Goal: Task Accomplishment & Management: Manage account settings

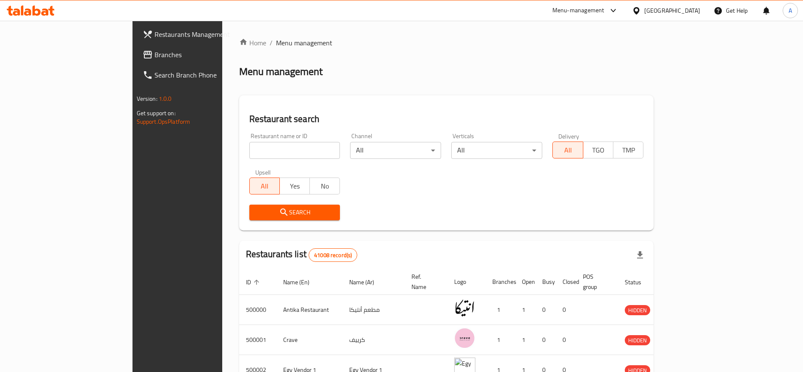
click at [249, 146] on input "search" at bounding box center [294, 150] width 91 height 17
type input "Pizzaresso"
click button "Search" at bounding box center [294, 212] width 91 height 16
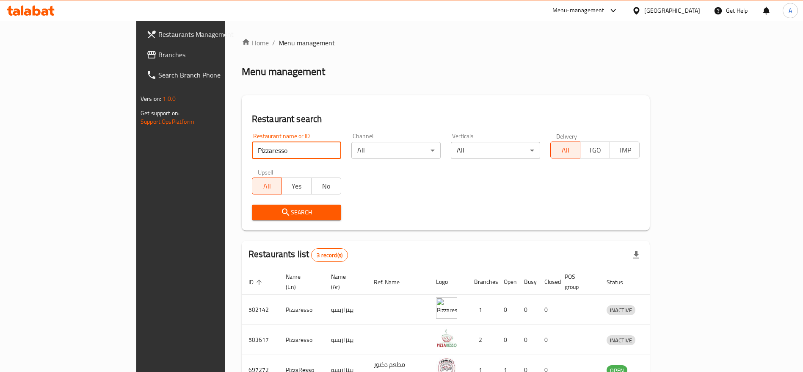
scroll to position [50, 0]
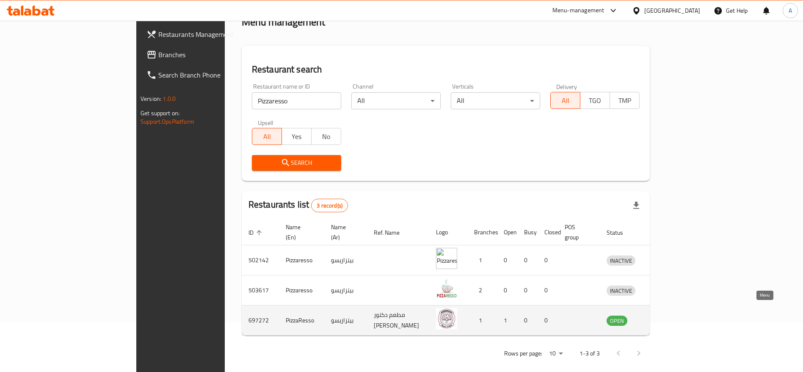
click at [662, 317] on icon "enhanced table" at bounding box center [657, 320] width 9 height 7
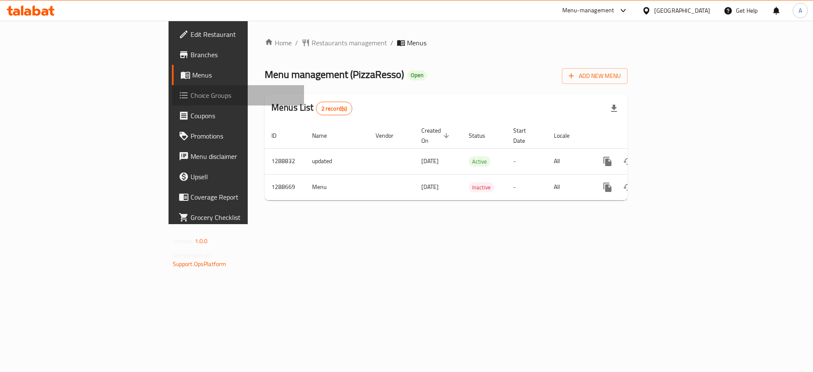
click at [191, 94] on span "Choice Groups" at bounding box center [244, 95] width 107 height 10
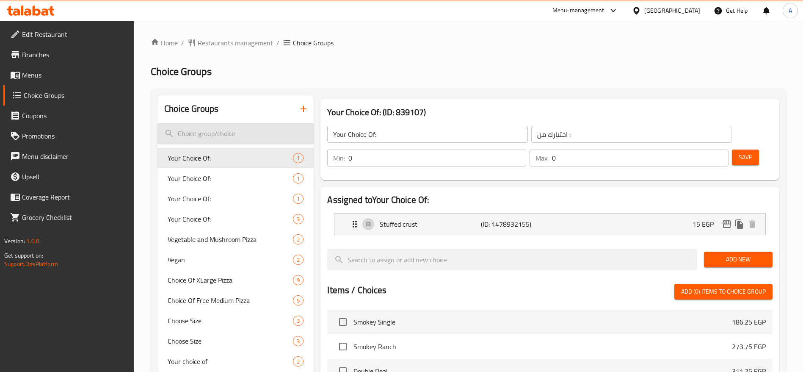
click at [232, 131] on input "search" at bounding box center [235, 134] width 156 height 22
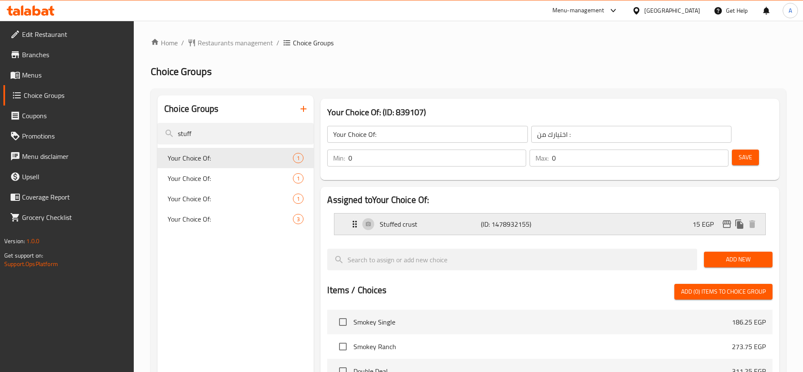
click at [462, 219] on p "Stuffed crust" at bounding box center [430, 224] width 101 height 10
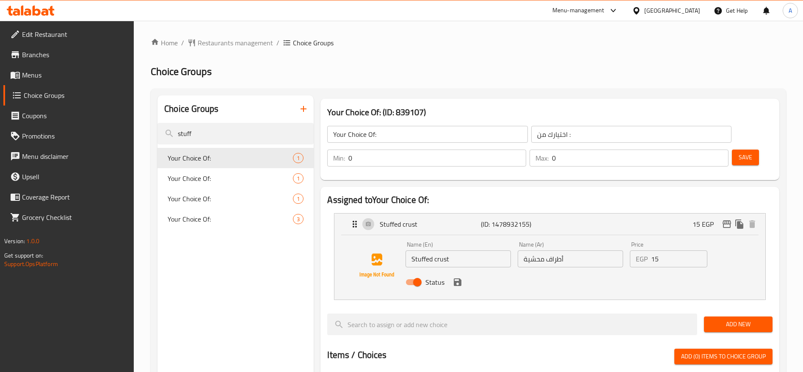
type input "stuff"
click at [666, 250] on input "15" at bounding box center [679, 258] width 56 height 17
click at [457, 278] on icon "save" at bounding box center [458, 282] width 8 height 8
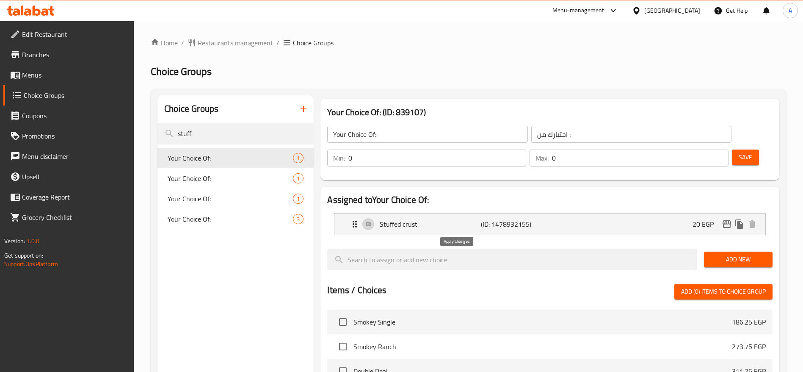
type input "20"
click at [732, 149] on button "Save" at bounding box center [745, 157] width 27 height 16
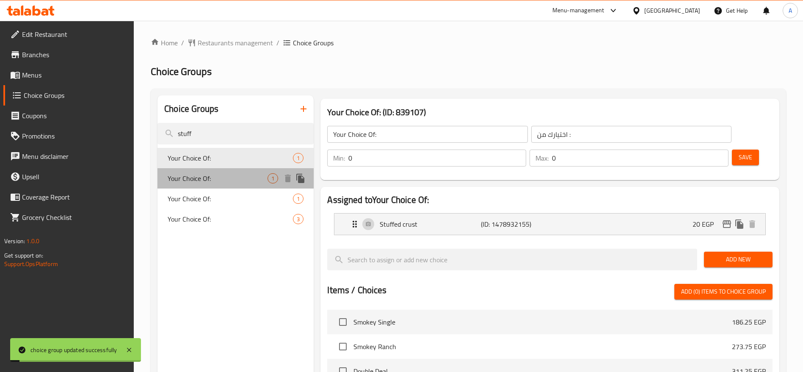
click at [235, 179] on span "Your Choice Of:" at bounding box center [218, 178] width 100 height 10
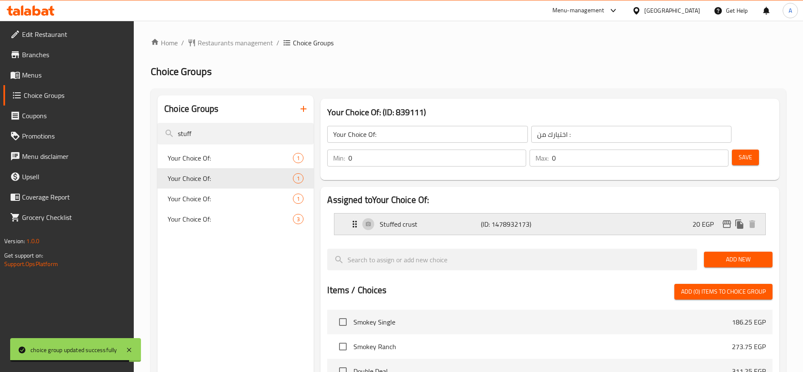
click at [501, 219] on p "(ID: 1478932173)" at bounding box center [514, 224] width 67 height 10
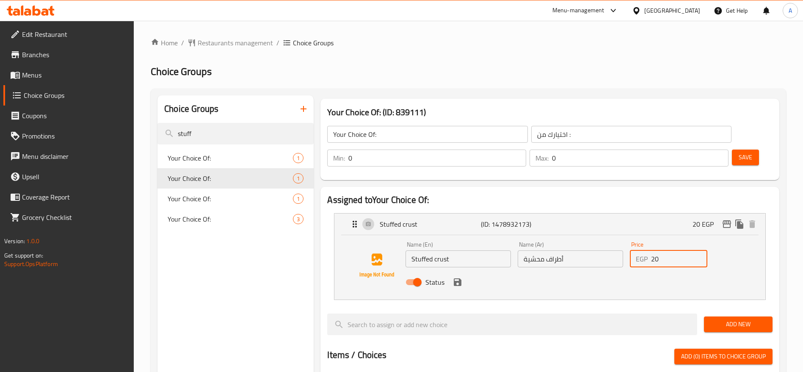
click at [662, 250] on input "20" at bounding box center [679, 258] width 56 height 17
click at [457, 277] on icon "save" at bounding box center [458, 282] width 10 height 10
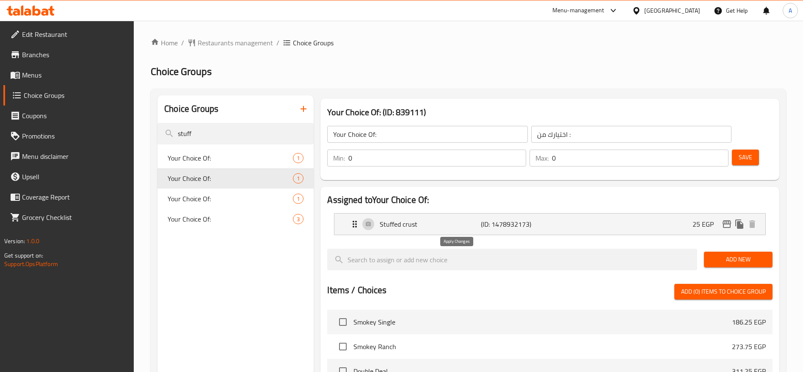
type input "25"
click at [739, 152] on span "Save" at bounding box center [746, 157] width 14 height 11
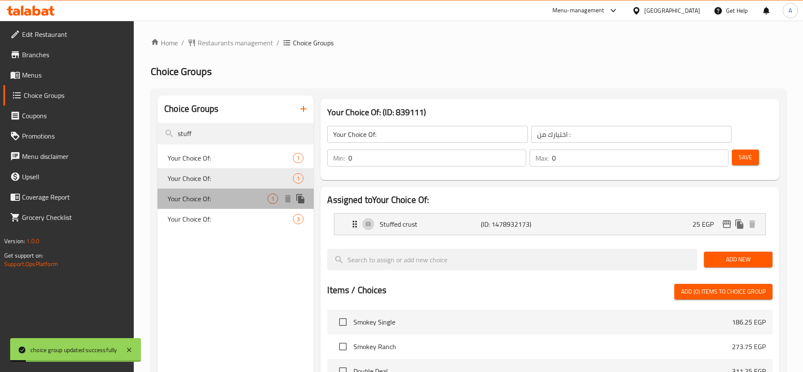
click at [225, 196] on span "Your Choice Of:" at bounding box center [218, 198] width 100 height 10
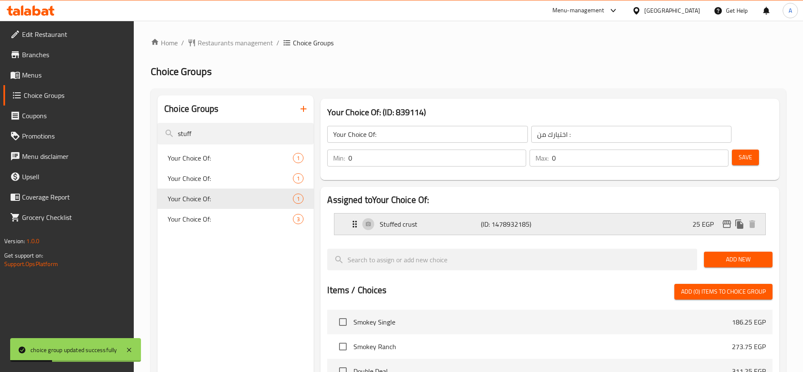
click at [506, 219] on p "(ID: 1478932185)" at bounding box center [514, 224] width 67 height 10
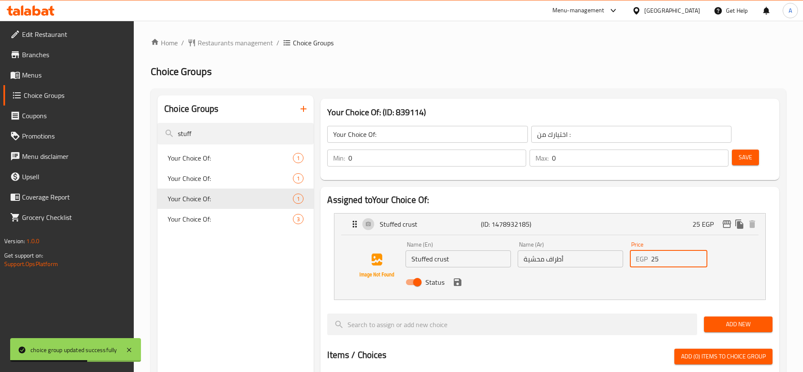
click at [669, 250] on input "25" at bounding box center [679, 258] width 56 height 17
type input "2"
click at [456, 277] on icon "save" at bounding box center [458, 282] width 10 height 10
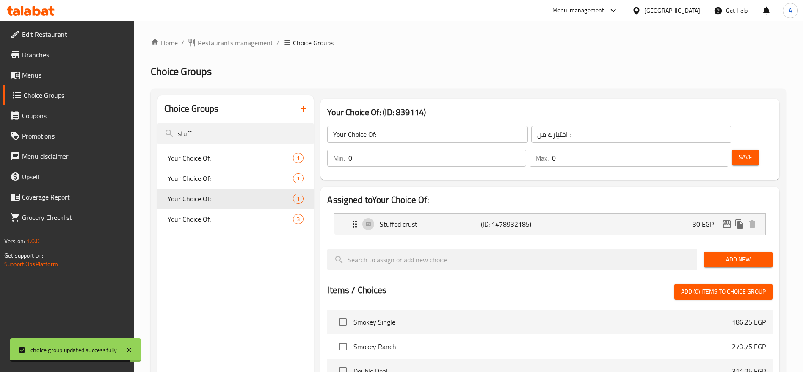
type input "30"
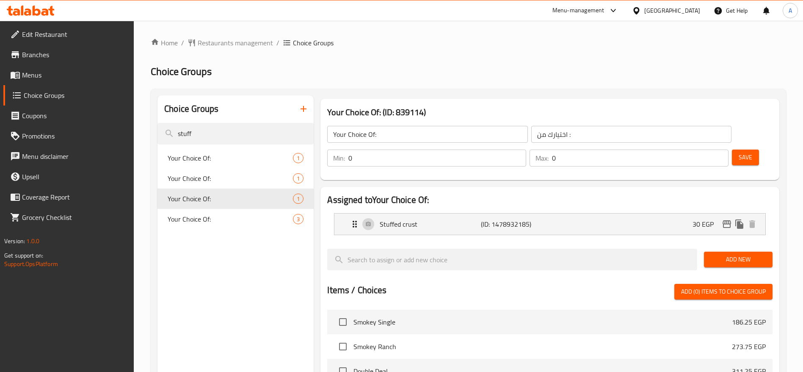
click at [739, 152] on span "Save" at bounding box center [746, 157] width 14 height 11
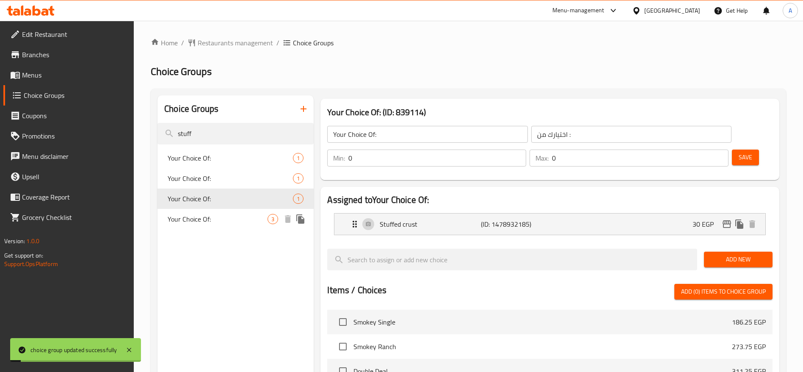
click at [249, 224] on div "Your Choice Of: 3" at bounding box center [235, 219] width 156 height 20
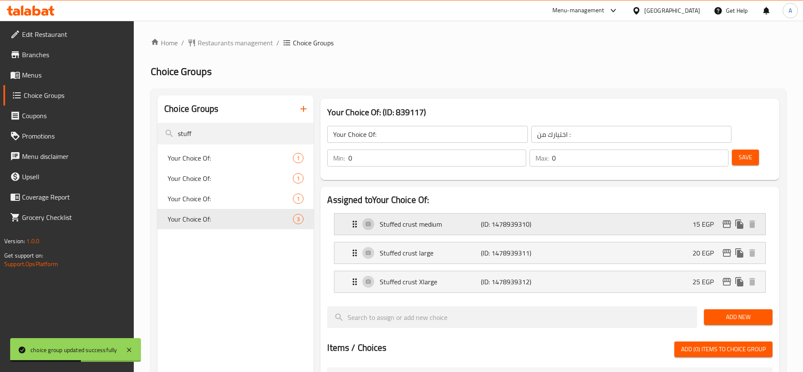
click at [468, 213] on div "Stuffed crust medium (ID: 1478939310) 15 EGP" at bounding box center [553, 223] width 406 height 21
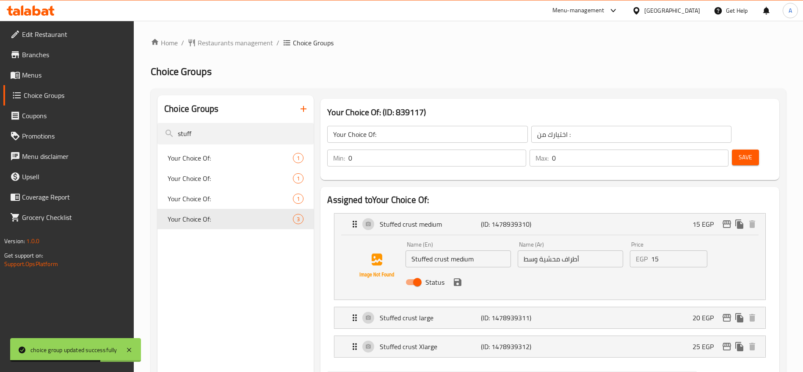
click at [675, 250] on input "15" at bounding box center [679, 258] width 56 height 17
click at [675, 250] on input "2" at bounding box center [679, 258] width 56 height 17
click at [456, 277] on icon "save" at bounding box center [458, 282] width 10 height 10
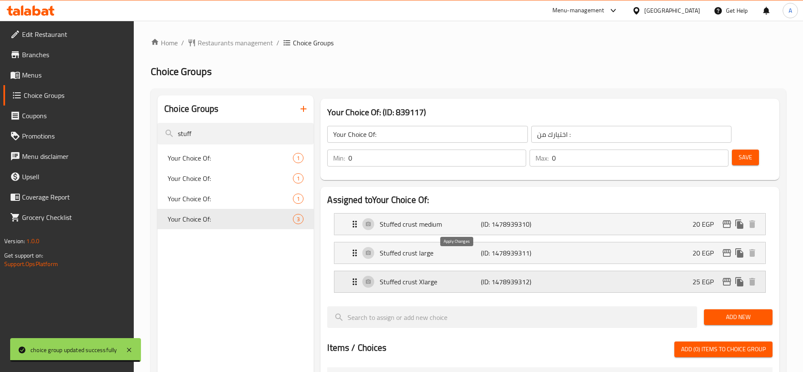
type input "20"
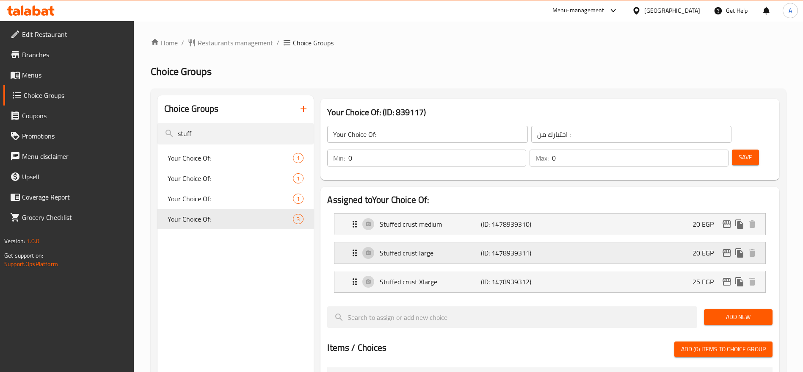
click at [538, 248] on p "(ID: 1478939311)" at bounding box center [514, 253] width 67 height 10
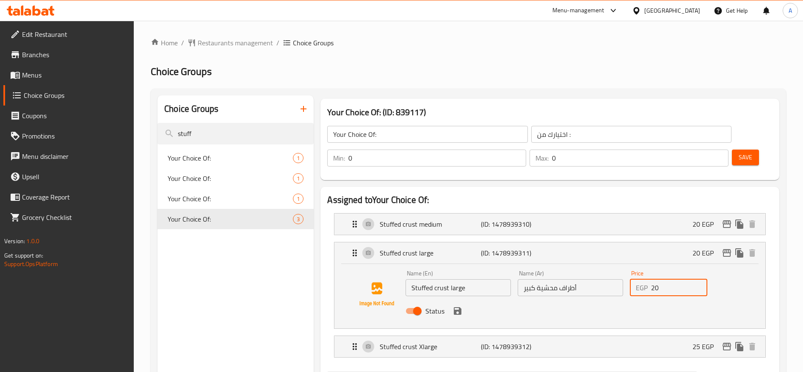
click at [677, 279] on input "20" at bounding box center [679, 287] width 56 height 17
click at [459, 307] on icon "save" at bounding box center [458, 311] width 8 height 8
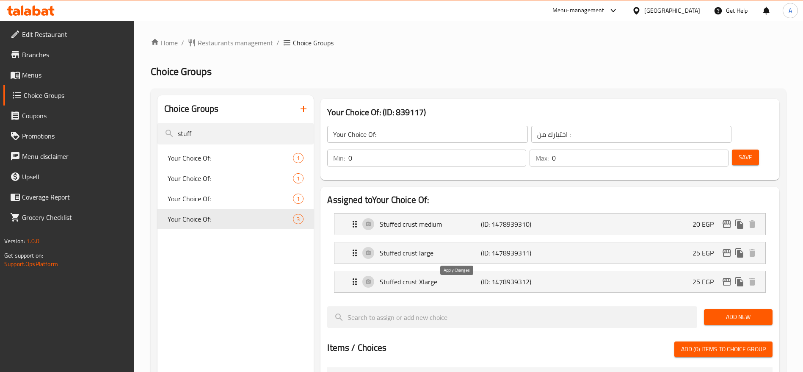
type input "25"
click at [537, 276] on p "(ID: 1478939312)" at bounding box center [514, 281] width 67 height 10
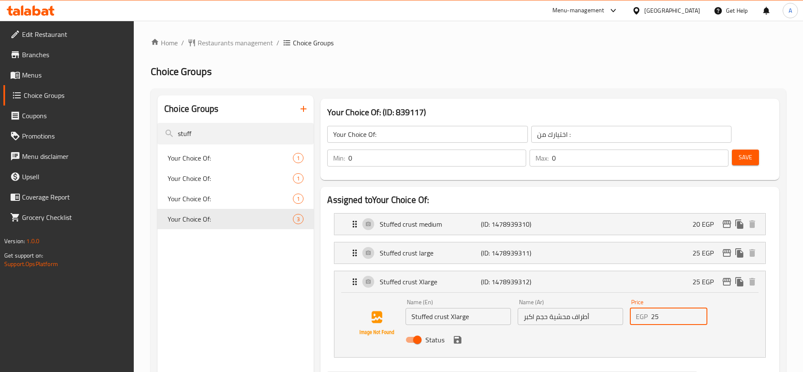
click at [664, 308] on input "25" at bounding box center [679, 316] width 56 height 17
type input "2"
click at [459, 336] on icon "save" at bounding box center [458, 340] width 8 height 8
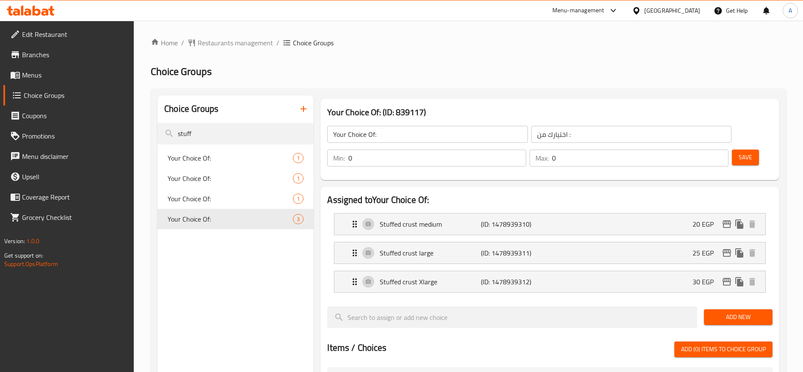
type input "30"
click at [739, 152] on span "Save" at bounding box center [746, 157] width 14 height 11
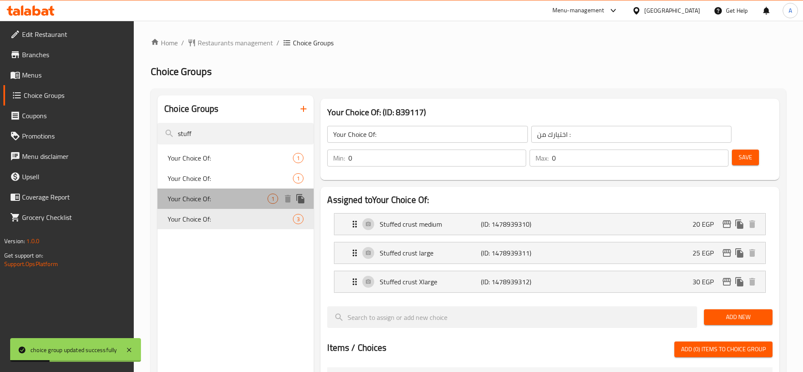
click at [210, 201] on span "Your Choice Of:" at bounding box center [218, 198] width 100 height 10
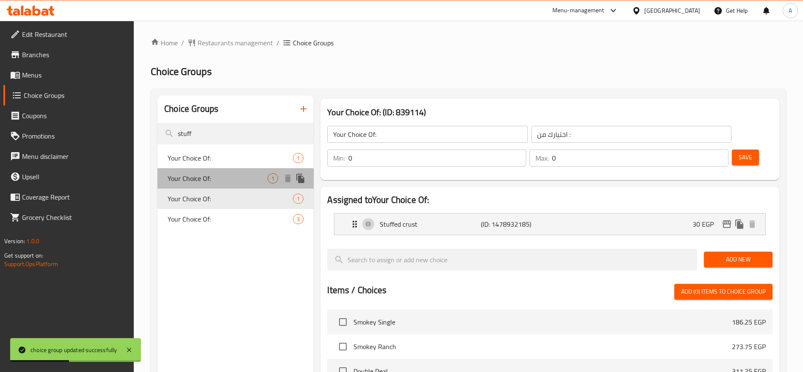
click at [209, 179] on span "Your Choice Of:" at bounding box center [218, 178] width 100 height 10
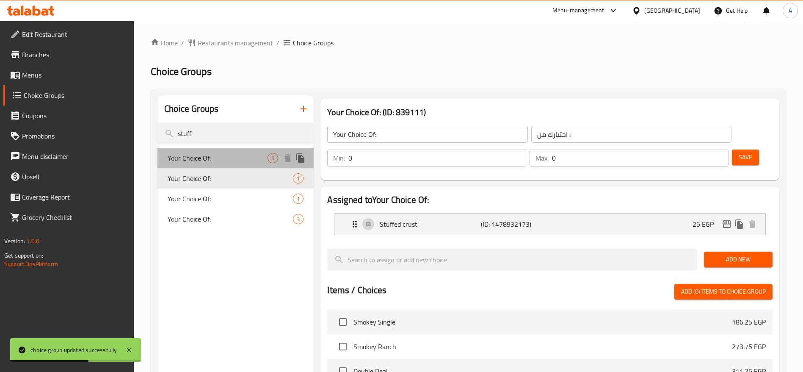
click at [210, 157] on span "Your Choice Of:" at bounding box center [218, 158] width 100 height 10
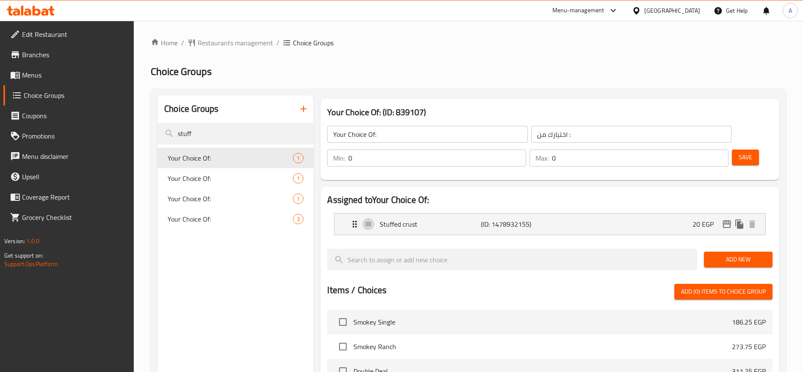
click at [48, 14] on icon at bounding box center [44, 11] width 7 height 7
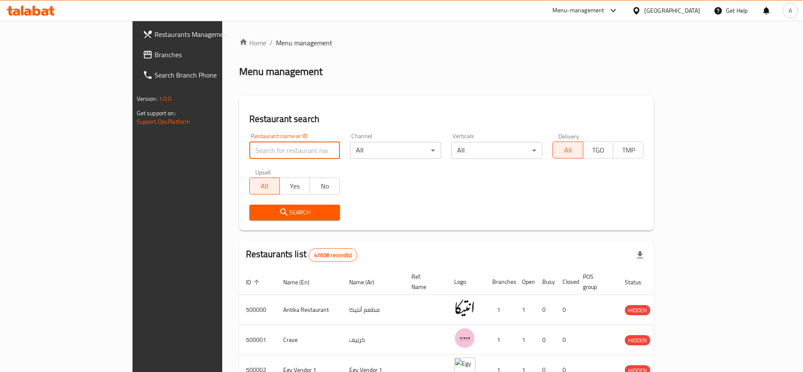
click at [265, 151] on input "search" at bounding box center [294, 150] width 91 height 17
type input "cavello"
click button "Search" at bounding box center [294, 212] width 91 height 16
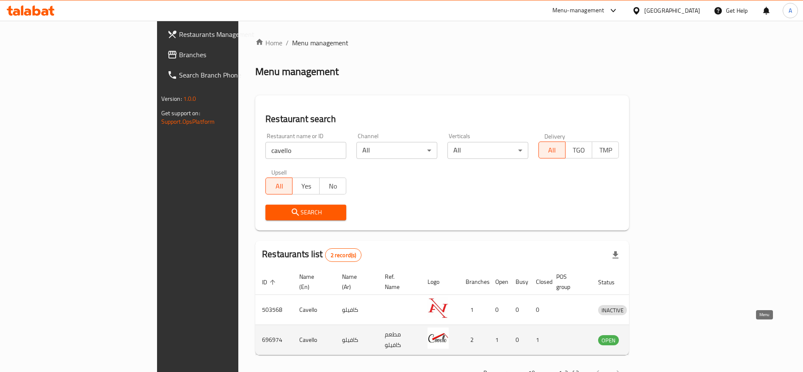
click at [654, 334] on icon "enhanced table" at bounding box center [649, 339] width 10 height 10
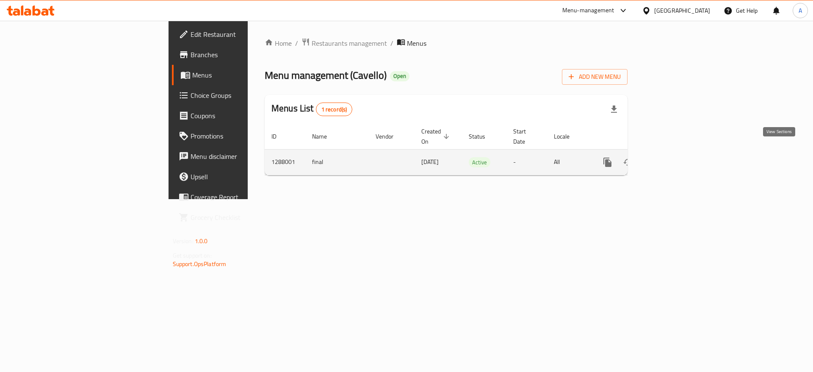
click at [674, 157] on icon "enhanced table" at bounding box center [668, 162] width 10 height 10
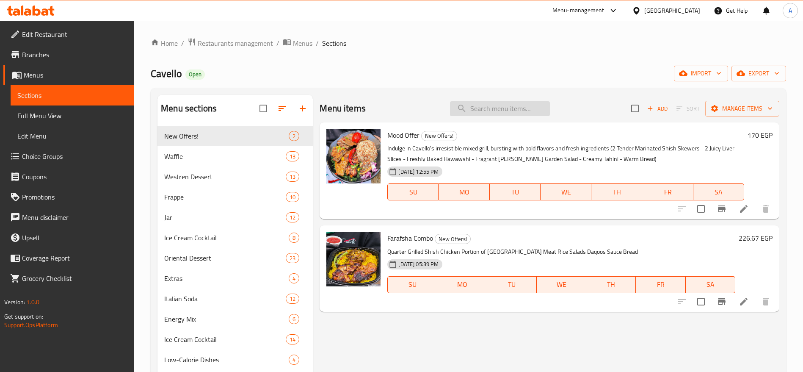
click at [489, 111] on input "search" at bounding box center [500, 108] width 100 height 15
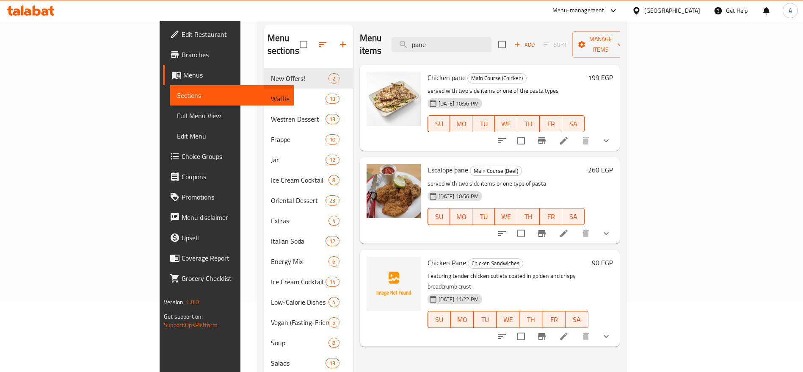
scroll to position [108, 0]
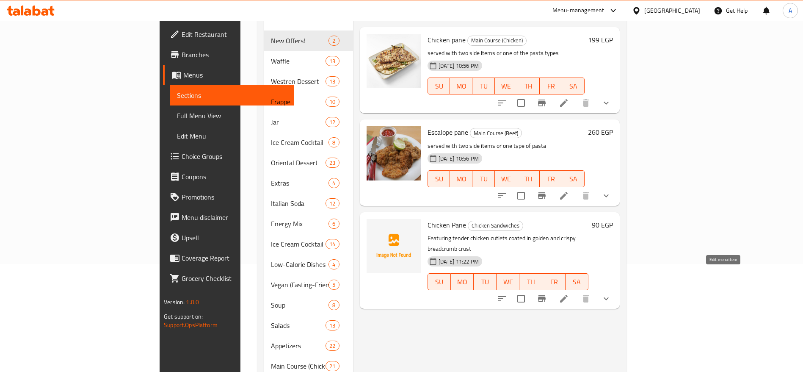
type input "pane"
click at [569, 293] on icon at bounding box center [564, 298] width 10 height 10
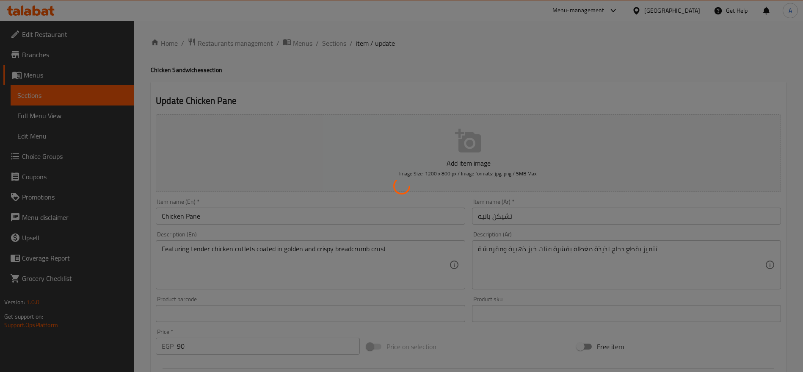
type input "خليها كومبو"
type input "0"
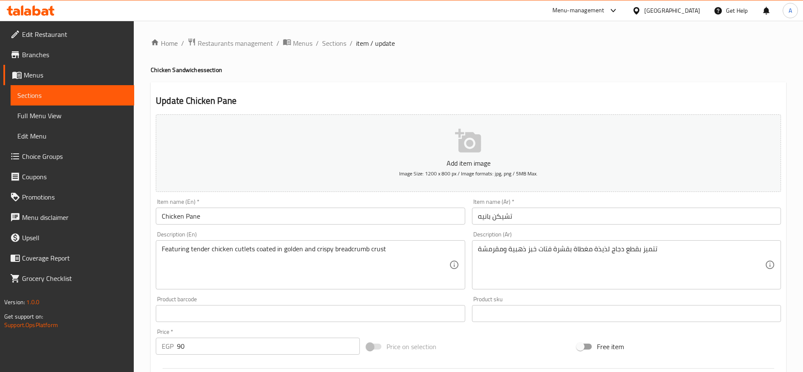
drag, startPoint x: 285, startPoint y: 357, endPoint x: 275, endPoint y: 345, distance: 15.6
click at [275, 345] on div "Add item image Image Size: 1200 x 800 px / Image formats: jpg, png / 5MB Max. I…" at bounding box center [468, 293] width 632 height 365
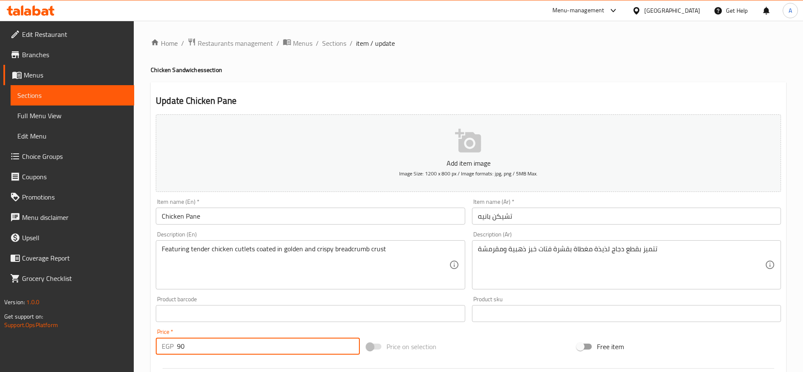
click at [275, 345] on input "90" at bounding box center [268, 345] width 183 height 17
type input "105"
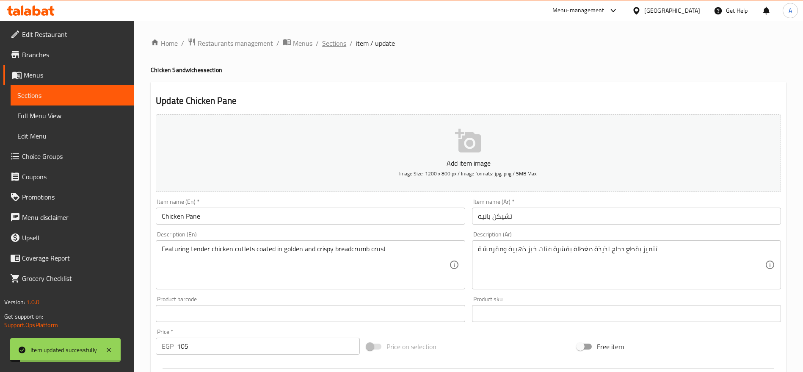
click at [338, 43] on span "Sections" at bounding box center [334, 43] width 24 height 10
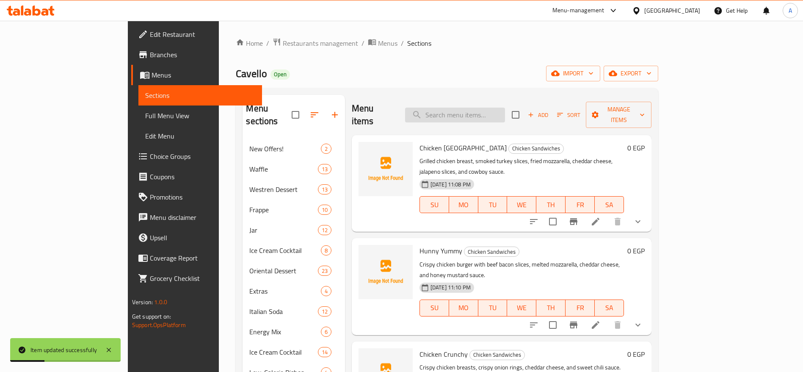
click at [505, 108] on input "search" at bounding box center [455, 115] width 100 height 15
type input "pane"
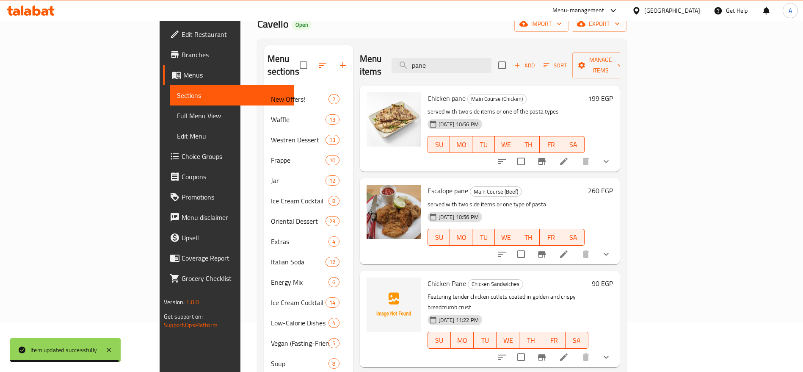
scroll to position [47, 0]
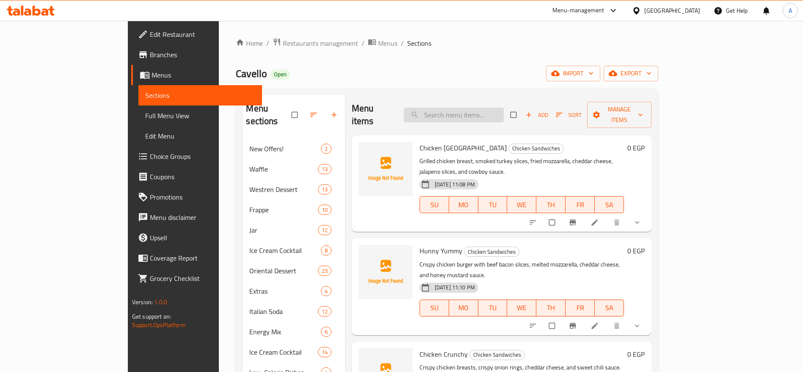
click at [496, 111] on input "search" at bounding box center [454, 115] width 100 height 15
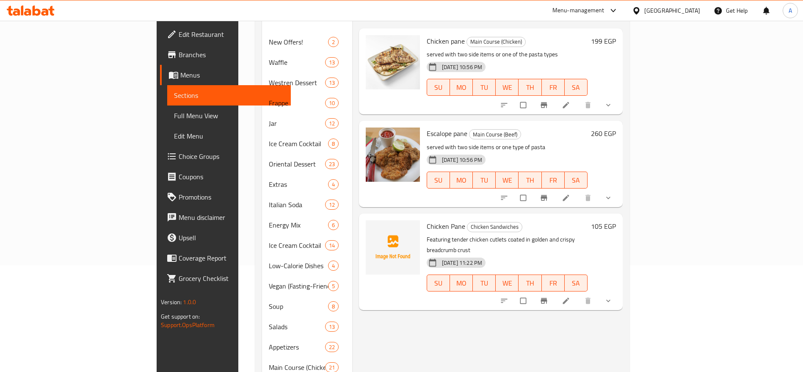
scroll to position [111, 0]
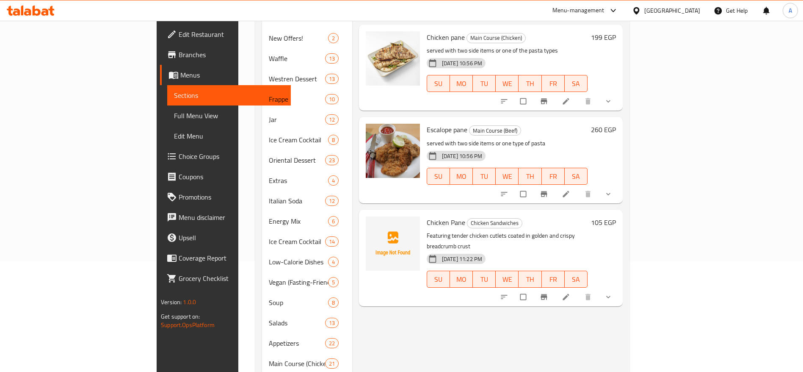
type input "pane"
click at [51, 14] on icon at bounding box center [51, 11] width 6 height 10
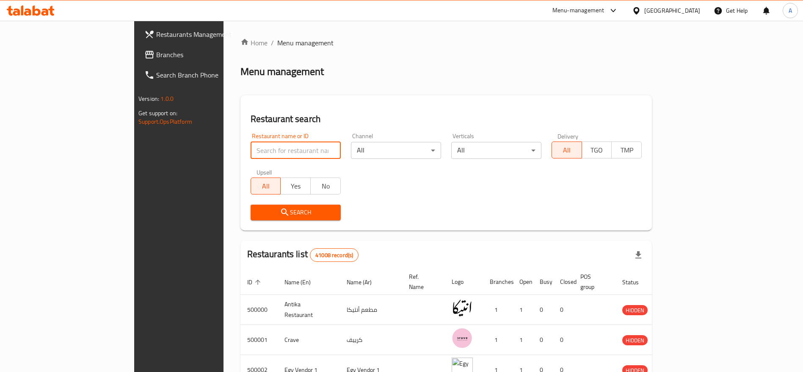
click at [281, 147] on input "search" at bounding box center [296, 150] width 90 height 17
type input "pizza bike"
click button "Search" at bounding box center [296, 212] width 90 height 16
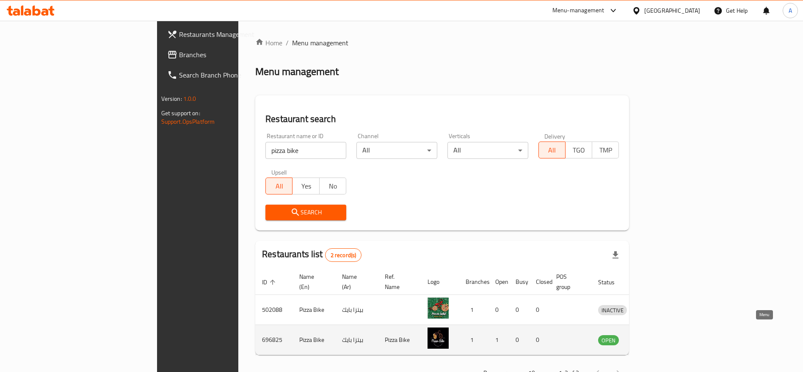
click at [654, 337] on icon "enhanced table" at bounding box center [648, 340] width 9 height 7
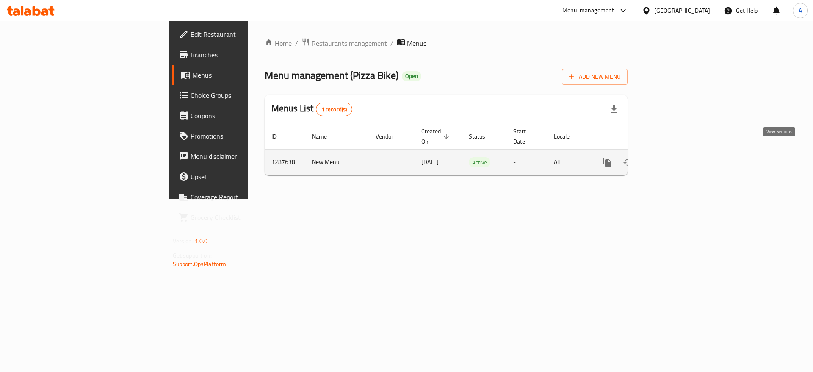
click at [672, 158] on icon "enhanced table" at bounding box center [669, 162] width 8 height 8
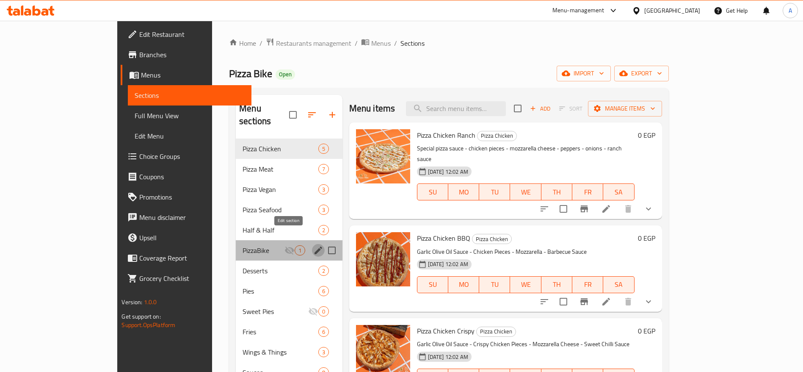
click at [313, 245] on icon "edit" at bounding box center [318, 250] width 10 height 10
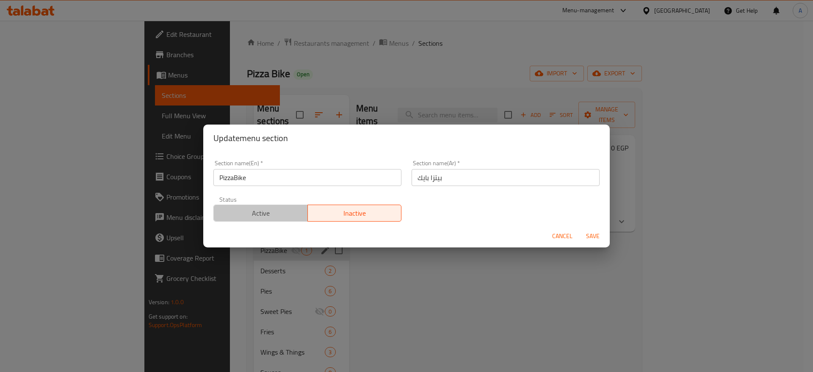
click at [280, 217] on span "Active" at bounding box center [260, 213] width 87 height 12
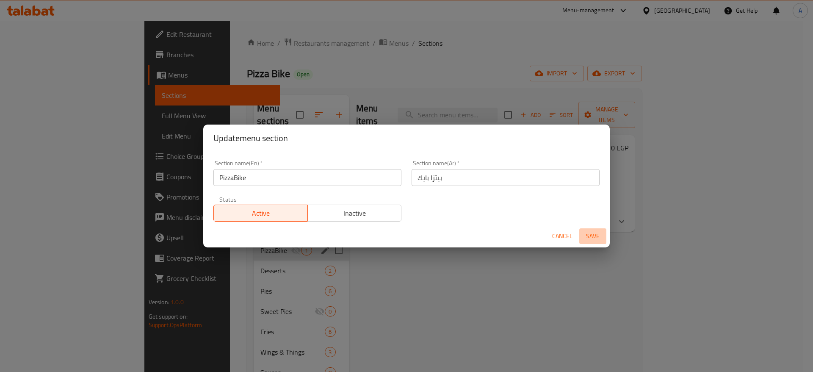
click at [591, 234] on span "Save" at bounding box center [593, 236] width 20 height 11
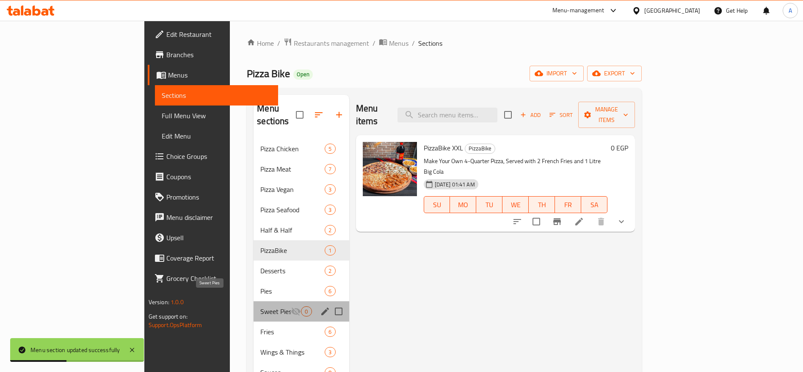
click at [260, 306] on span "Sweet Pies" at bounding box center [275, 311] width 30 height 10
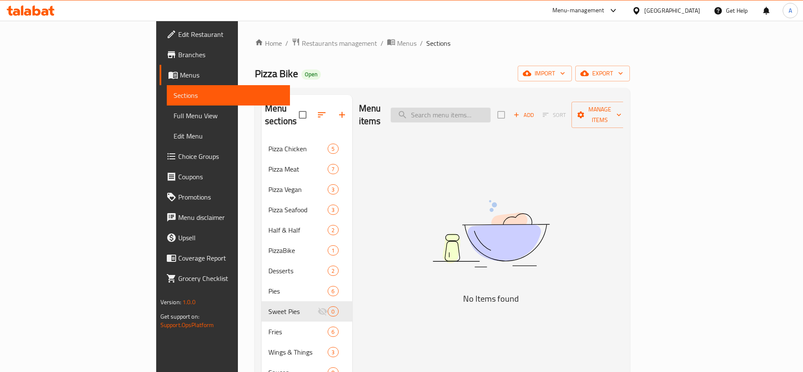
click at [491, 108] on input "search" at bounding box center [441, 115] width 100 height 15
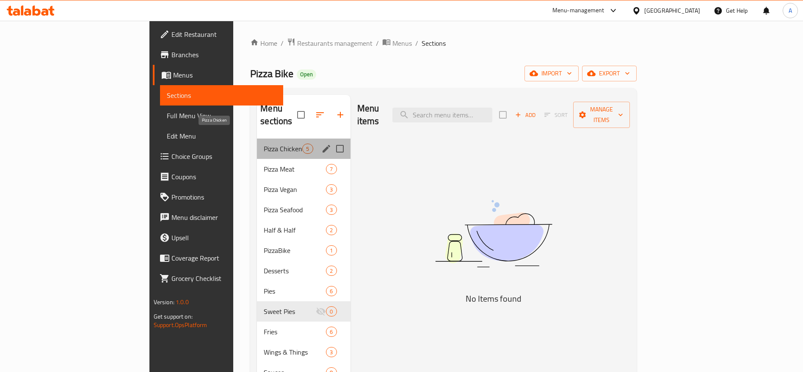
click at [264, 144] on span "Pizza Chicken" at bounding box center [283, 149] width 39 height 10
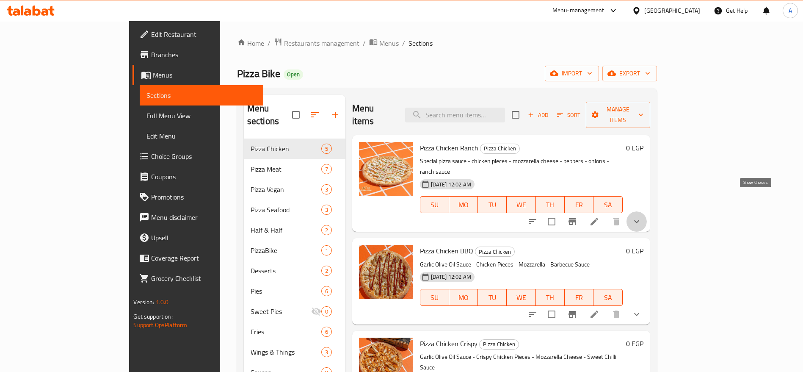
click at [642, 216] on icon "show more" at bounding box center [637, 221] width 10 height 10
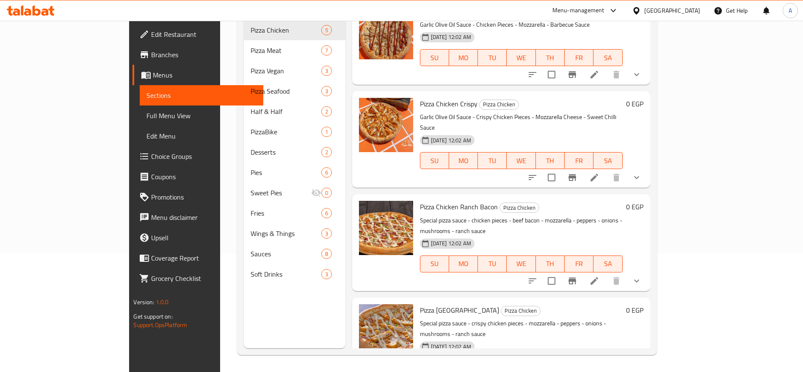
scroll to position [663, 0]
click at [151, 153] on span "Choice Groups" at bounding box center [203, 156] width 105 height 10
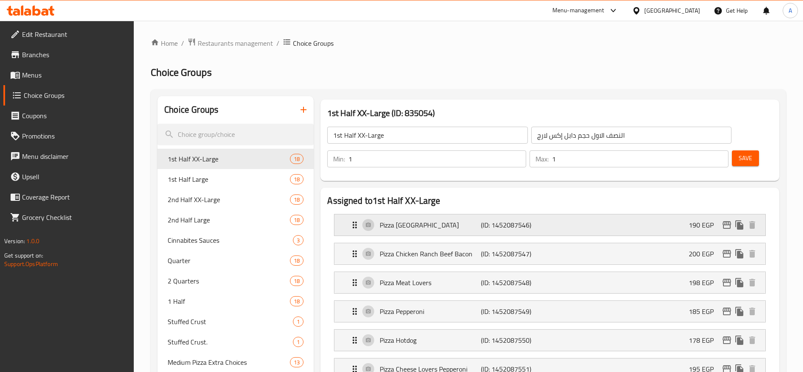
click at [530, 220] on p "(ID: 1452087546)" at bounding box center [514, 225] width 67 height 10
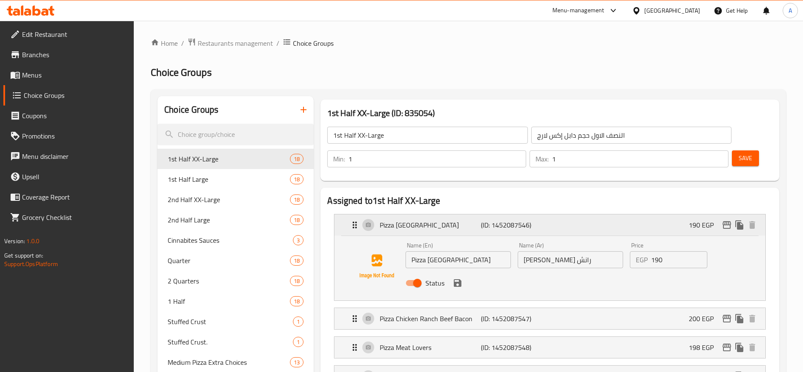
click at [530, 220] on p "(ID: 1452087546)" at bounding box center [514, 225] width 67 height 10
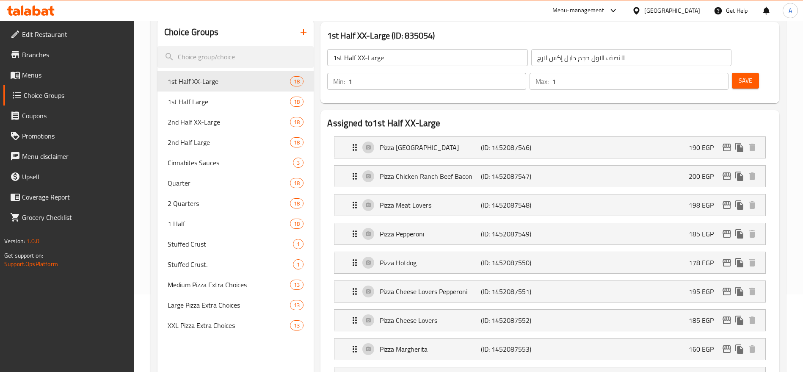
scroll to position [91, 0]
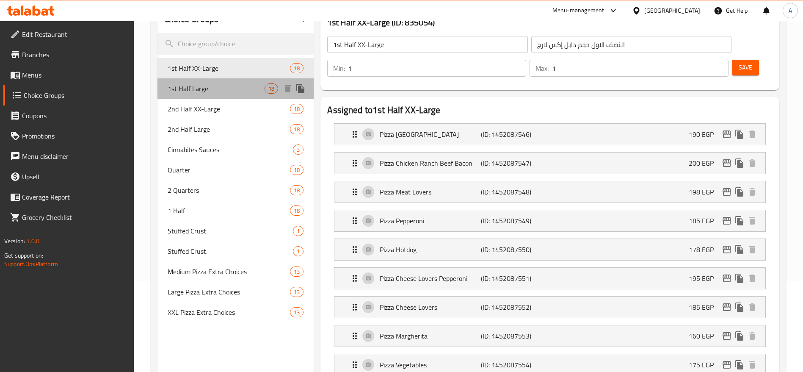
click at [250, 88] on span "1st Half Large" at bounding box center [216, 88] width 97 height 10
type input "1st Half Large"
type input "النصف الاول حجم لارج"
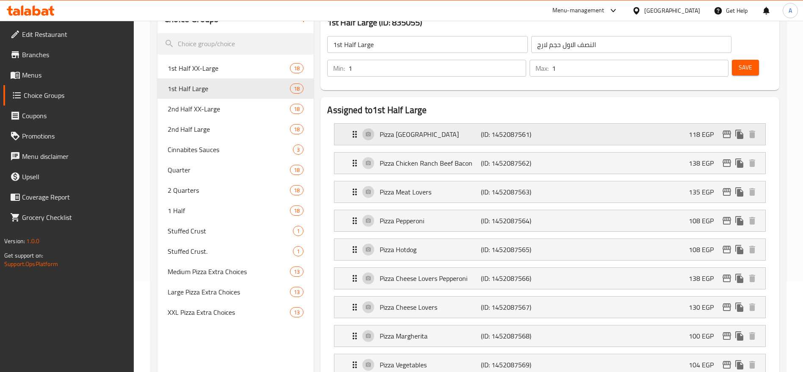
click at [418, 124] on div "Pizza Crispy Ranch (ID: 1452087561) 118 EGP" at bounding box center [553, 134] width 406 height 21
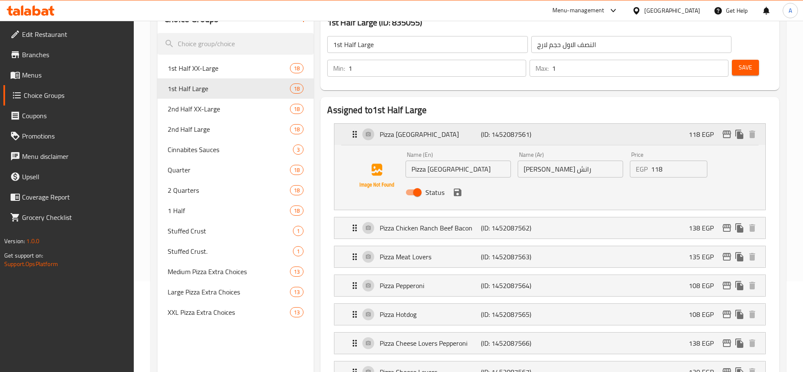
click at [418, 124] on div "Pizza Crispy Ranch (ID: 1452087561) 118 EGP" at bounding box center [553, 134] width 406 height 21
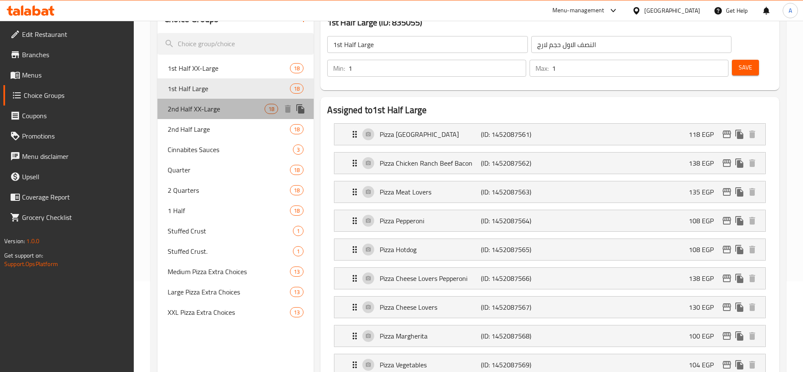
click at [220, 105] on span "2nd Half XX-Large" at bounding box center [216, 109] width 97 height 10
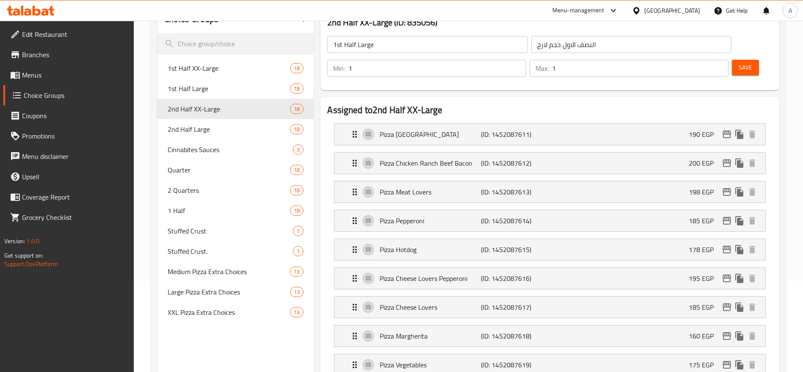
type input "2nd Half XX-Large"
type input "النصف الثاني حجم دابل إكس لارج"
click at [414, 129] on p "Pizza Crispy Ranch" at bounding box center [430, 134] width 101 height 10
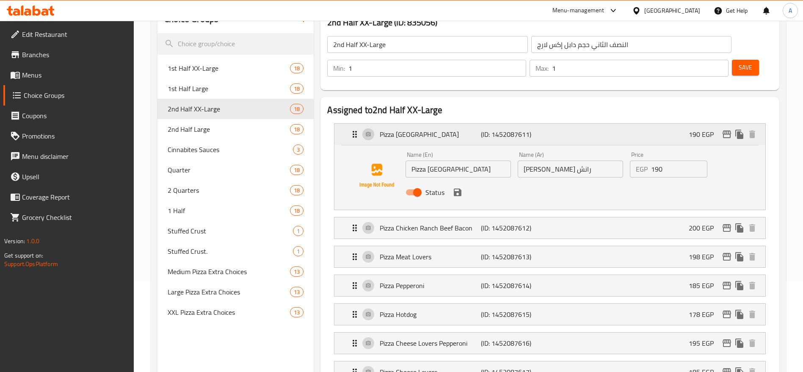
click at [414, 129] on p "Pizza Crispy Ranch" at bounding box center [430, 134] width 101 height 10
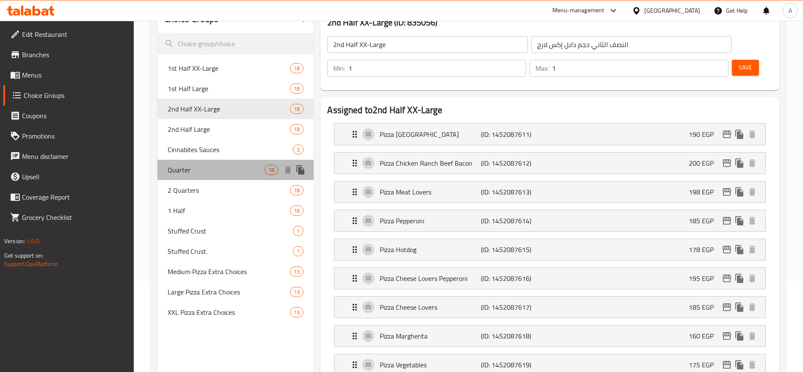
click at [221, 177] on div "Quarter 18" at bounding box center [235, 170] width 156 height 20
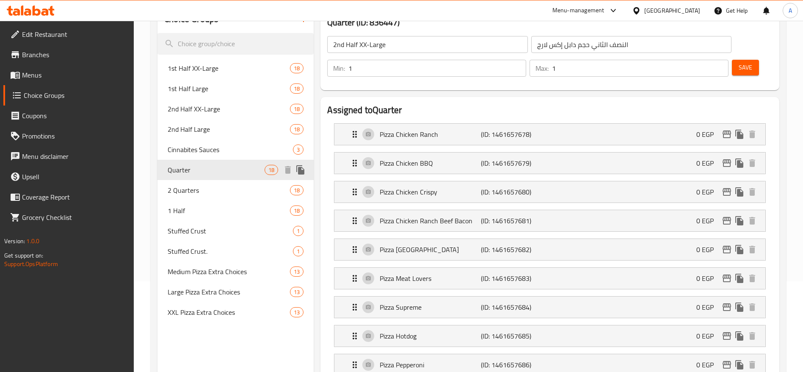
type input "Quarter"
type input "كوارتر"
type input "4"
click at [441, 124] on div "Pizza Chicken Ranch (ID: 1461657678) 0 EGP" at bounding box center [553, 134] width 406 height 21
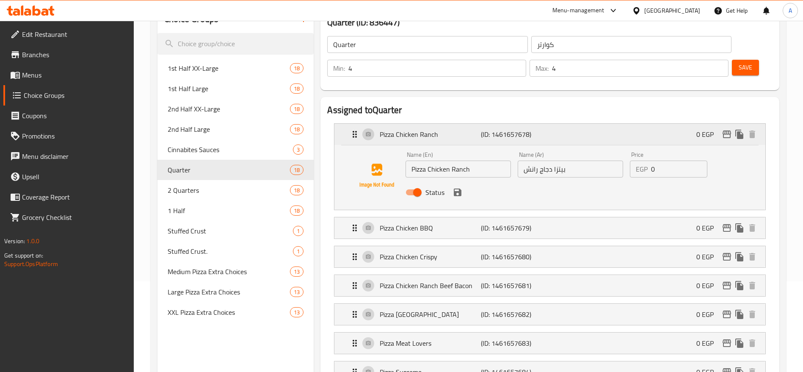
click at [441, 124] on div "Pizza Chicken Ranch (ID: 1461657678) 0 EGP" at bounding box center [553, 134] width 406 height 21
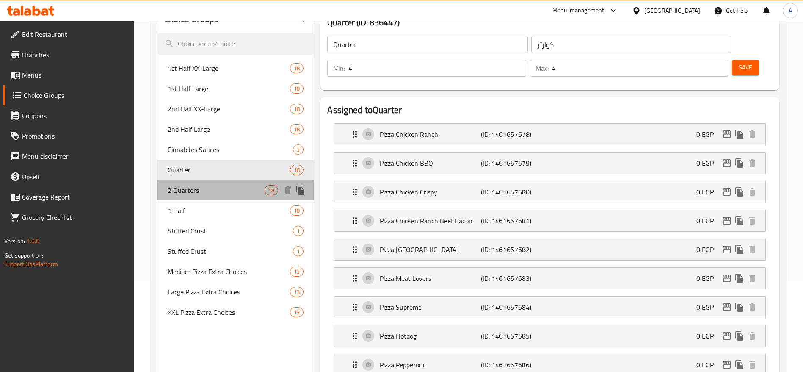
click at [237, 193] on span "2 Quarters" at bounding box center [216, 190] width 97 height 10
type input "2 Quarters"
type input "ربعين"
type input "2"
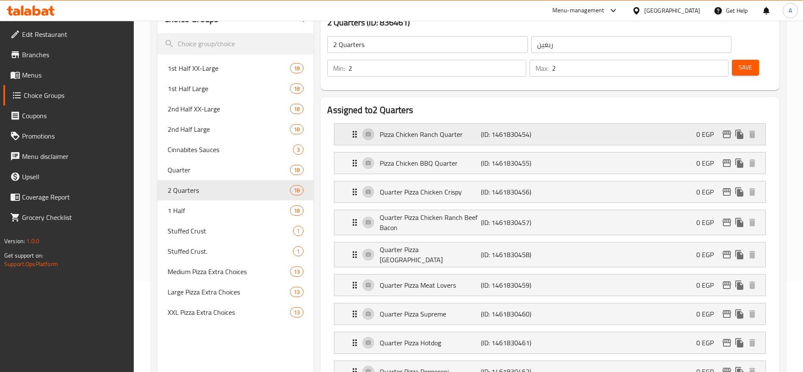
click at [433, 129] on p "Pizza Chicken Ranch Quarter" at bounding box center [430, 134] width 101 height 10
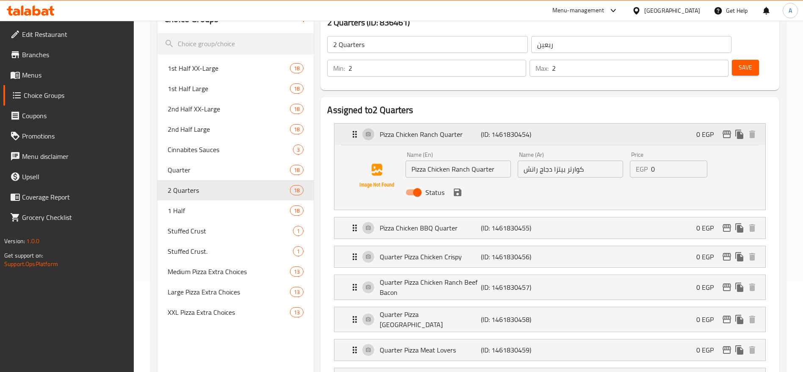
click at [433, 129] on p "Pizza Chicken Ranch Quarter" at bounding box center [430, 134] width 101 height 10
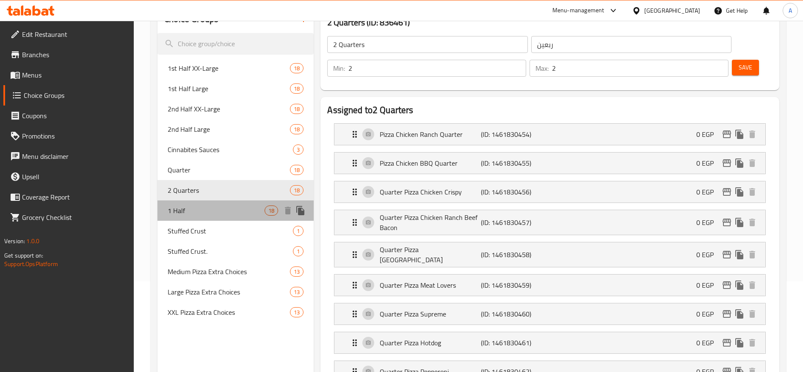
click at [217, 210] on span "1 Half" at bounding box center [216, 210] width 97 height 10
type input "1 Half"
type input "نصف"
type input "1"
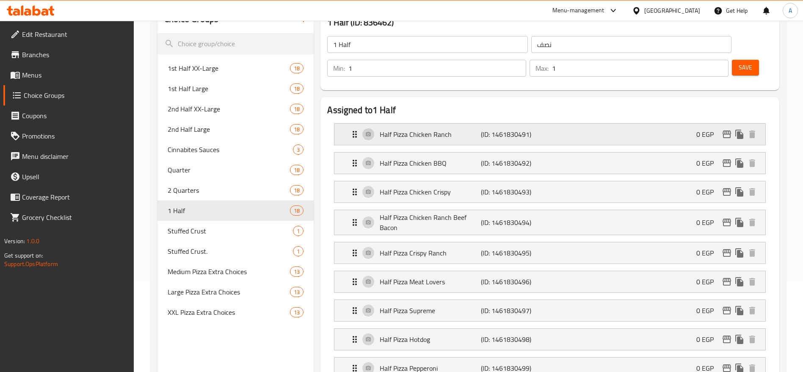
click at [406, 129] on p "Half Pizza Chicken Ranch" at bounding box center [430, 134] width 101 height 10
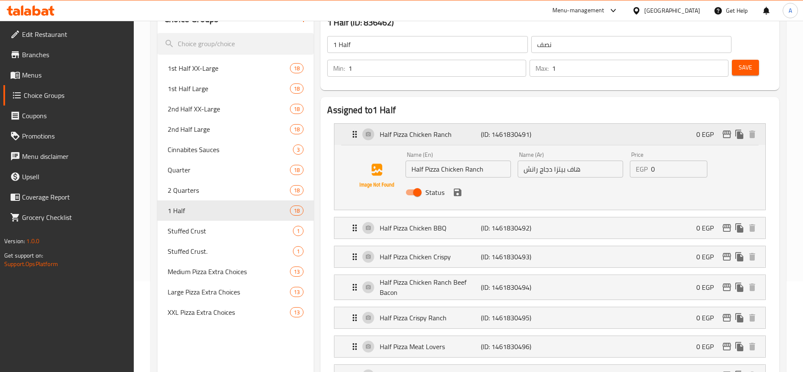
click at [406, 129] on p "Half Pizza Chicken Ranch" at bounding box center [430, 134] width 101 height 10
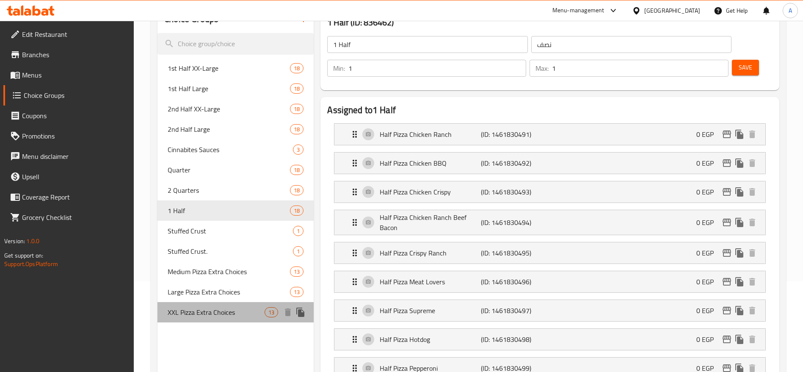
click at [251, 313] on span "XXL Pizza Extra Choices" at bounding box center [216, 312] width 97 height 10
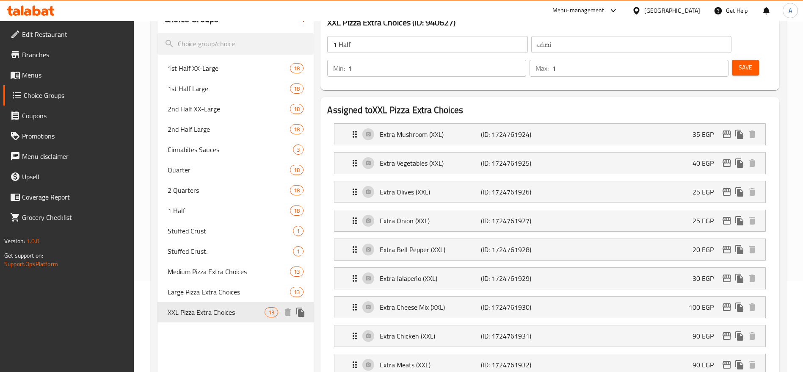
type input "XXL Pizza Extra Choices"
type input "اضافات البيتزا ال XXL"
type input "0"
click at [441, 129] on p "Extra Mushroom (XXL)" at bounding box center [430, 134] width 101 height 10
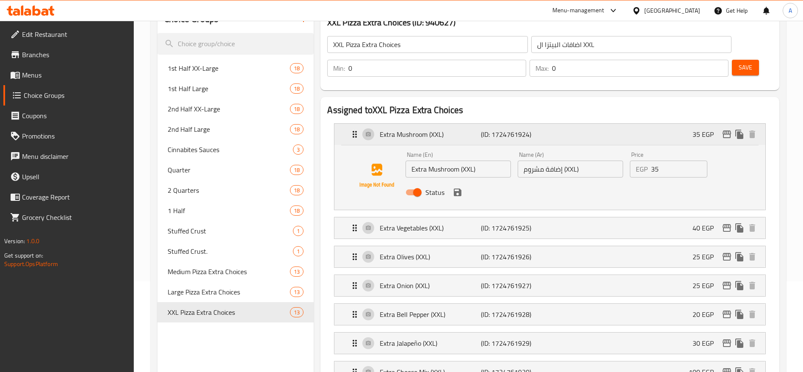
click at [441, 129] on p "Extra Mushroom (XXL)" at bounding box center [430, 134] width 101 height 10
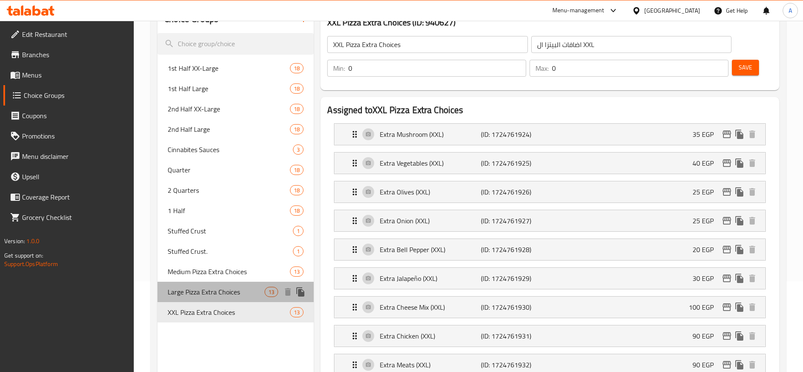
click at [237, 296] on span "Large Pizza Extra Choices" at bounding box center [216, 292] width 97 height 10
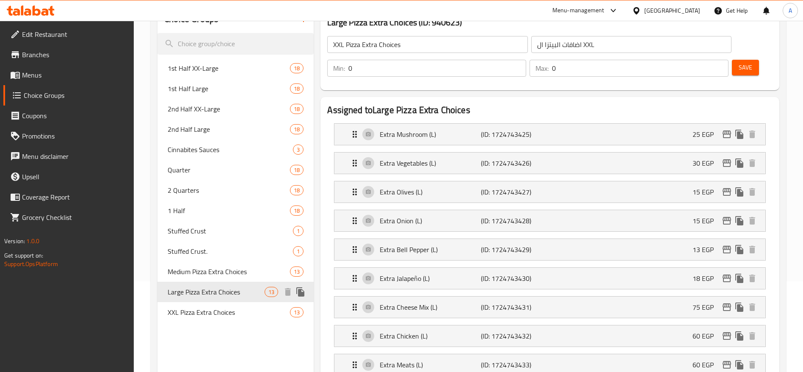
type input "Large Pizza Extra Choices"
type input "اضافات البيتزا اللارج"
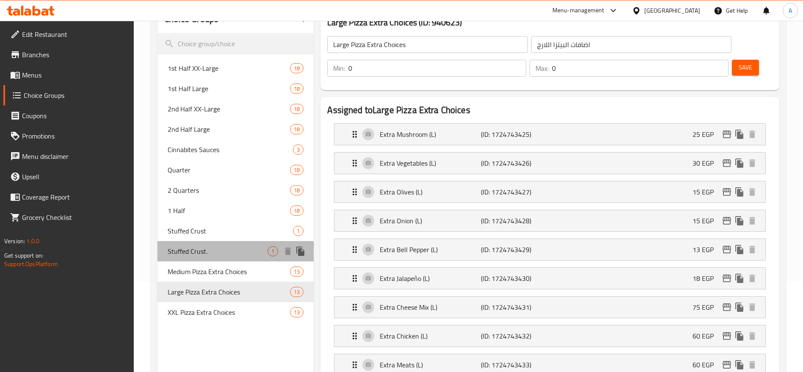
click at [229, 255] on span "Stuffed Crust." at bounding box center [218, 251] width 100 height 10
type input "Stuffed Crust."
type input "ستافت كراست"
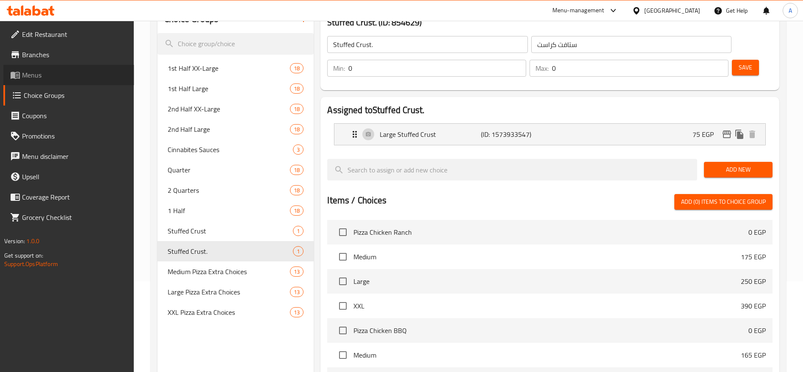
click at [58, 79] on span "Menus" at bounding box center [74, 75] width 105 height 10
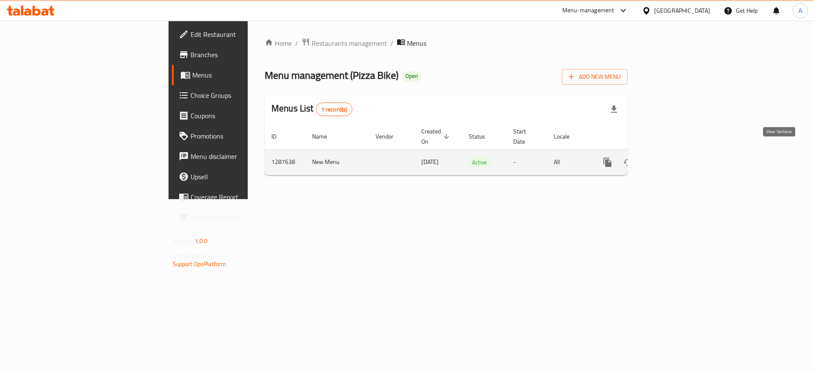
click at [679, 158] on link "enhanced table" at bounding box center [668, 162] width 20 height 20
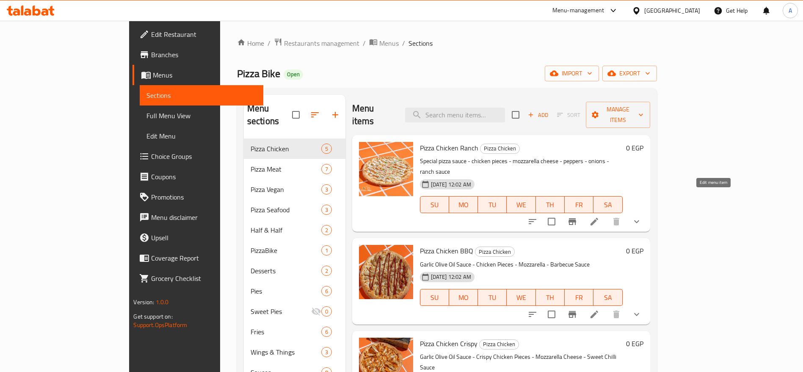
click at [600, 216] on icon at bounding box center [594, 221] width 10 height 10
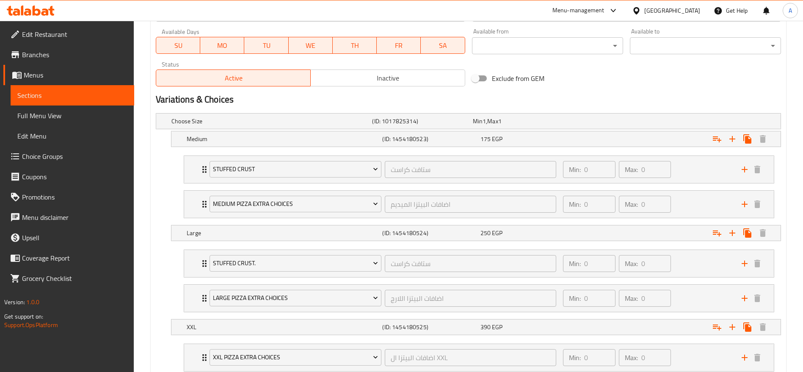
scroll to position [456, 0]
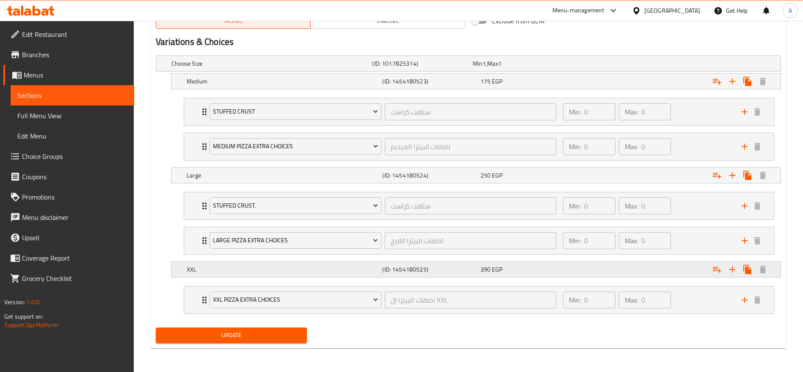
click at [348, 274] on div "XXL" at bounding box center [283, 269] width 196 height 12
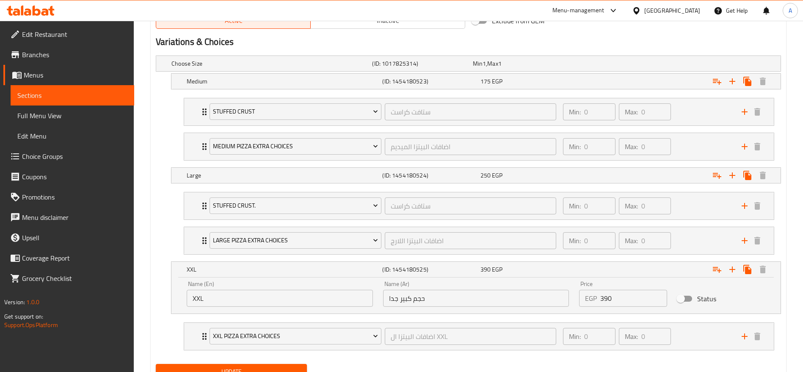
scroll to position [492, 0]
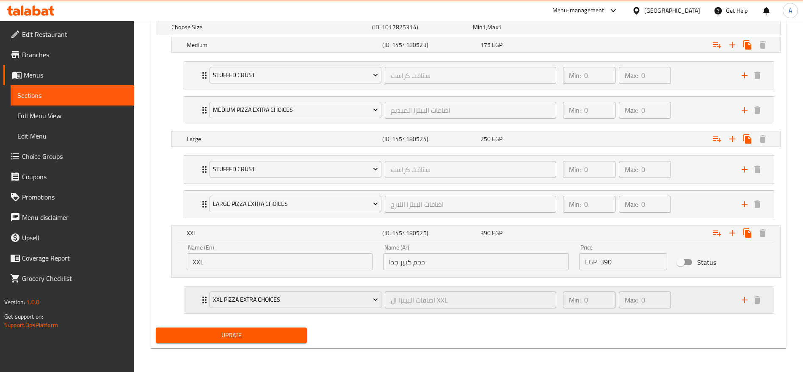
click at [203, 297] on icon "Expand" at bounding box center [204, 299] width 4 height 7
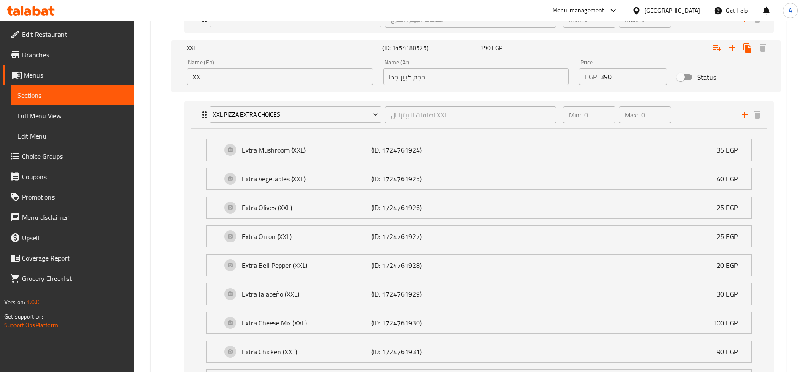
scroll to position [667, 0]
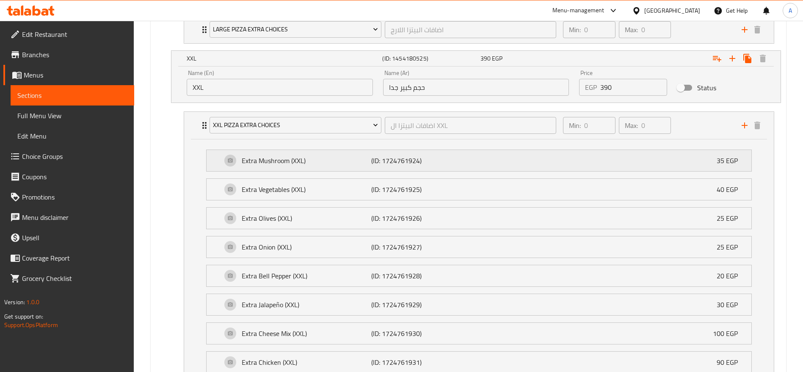
click at [298, 161] on p "Extra Mushroom (XXL)" at bounding box center [306, 160] width 129 height 10
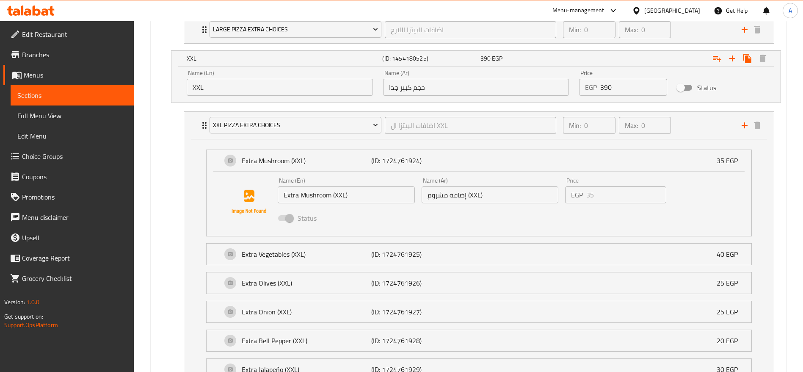
click at [286, 221] on span at bounding box center [285, 218] width 14 height 6
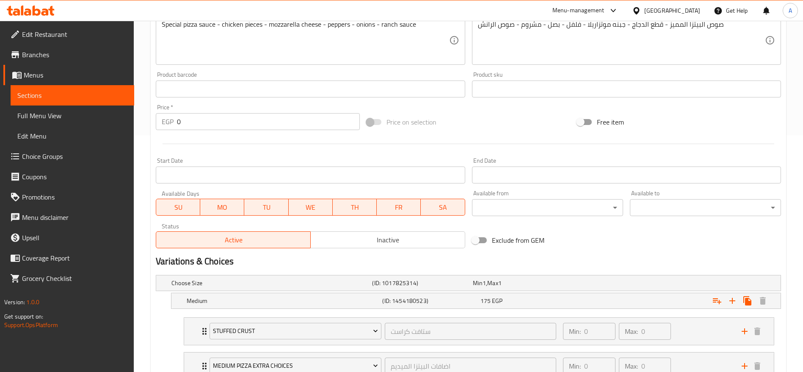
scroll to position [0, 0]
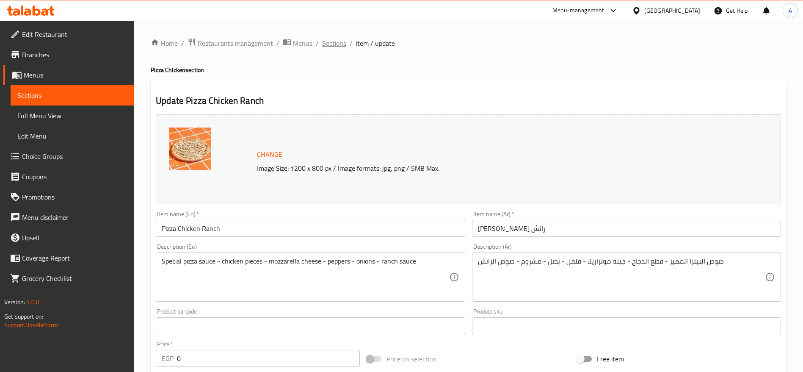
click at [335, 44] on span "Sections" at bounding box center [334, 43] width 24 height 10
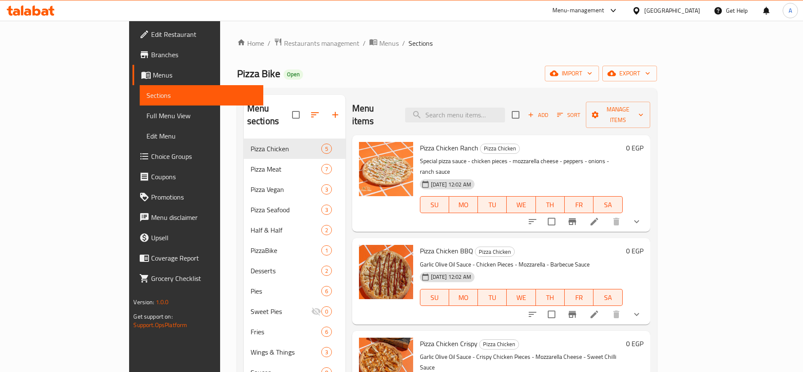
click at [35, 17] on div at bounding box center [30, 10] width 61 height 17
click at [36, 8] on icon at bounding box center [31, 11] width 48 height 10
